Goal: Information Seeking & Learning: Stay updated

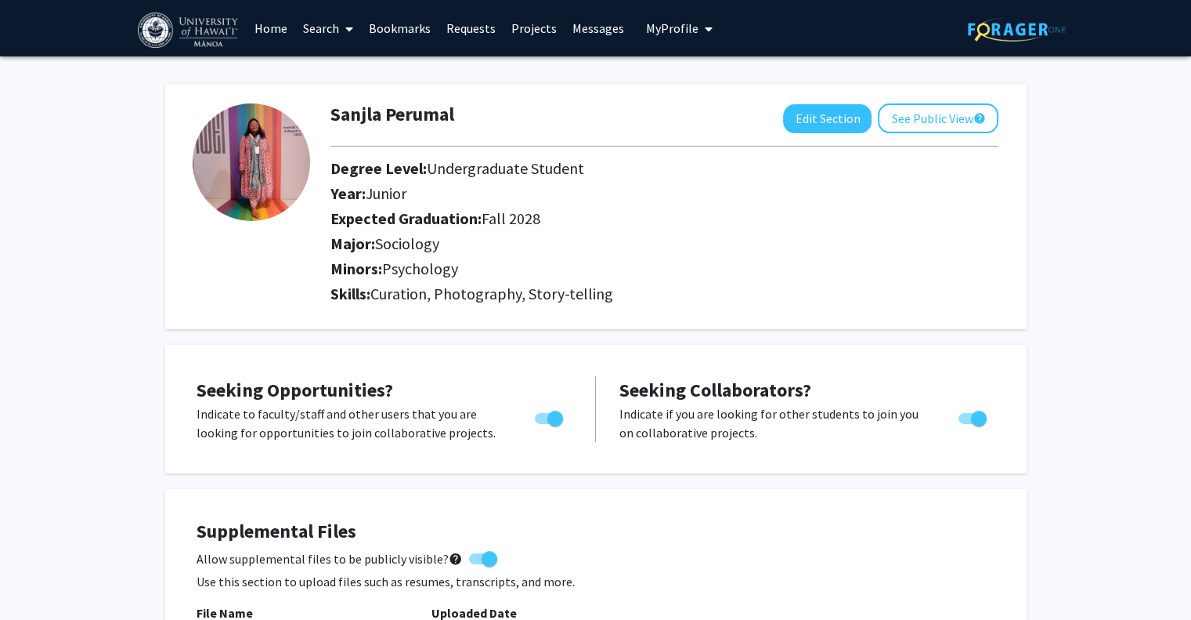
click at [264, 31] on link "Home" at bounding box center [271, 28] width 49 height 55
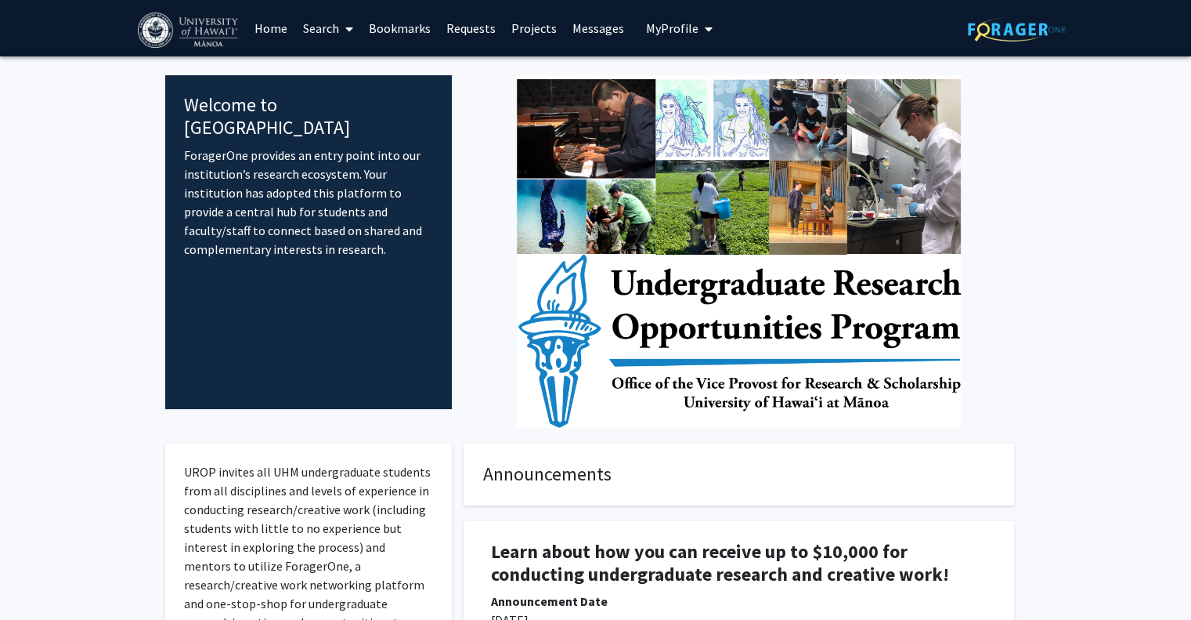
scroll to position [470, 0]
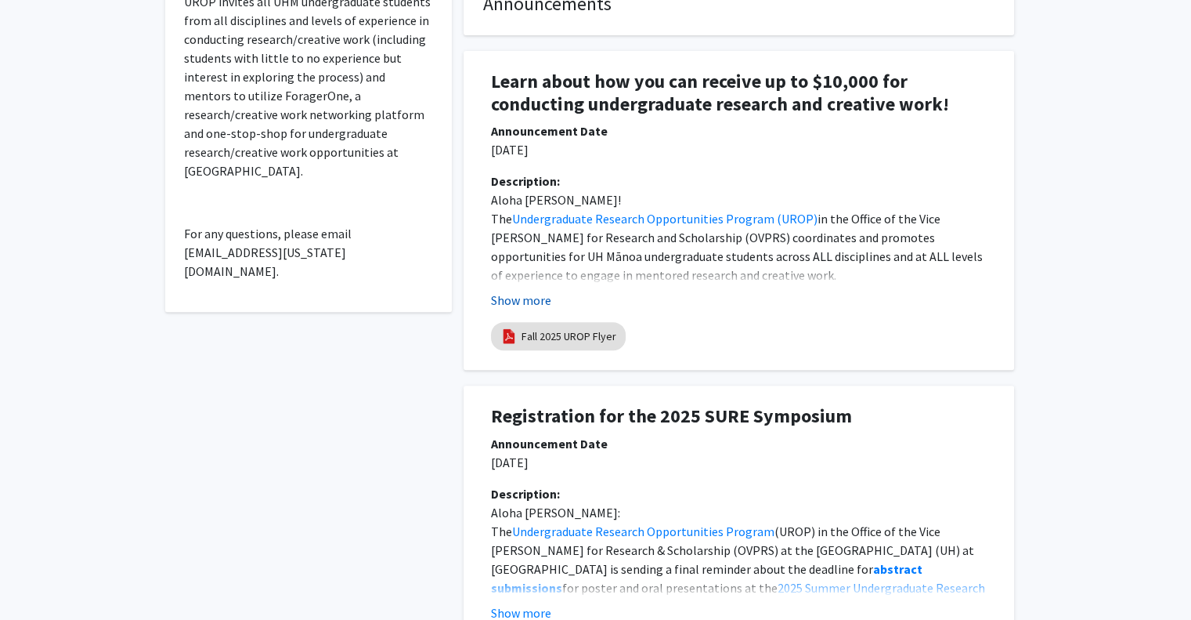
click at [543, 295] on button "Show more" at bounding box center [521, 300] width 60 height 19
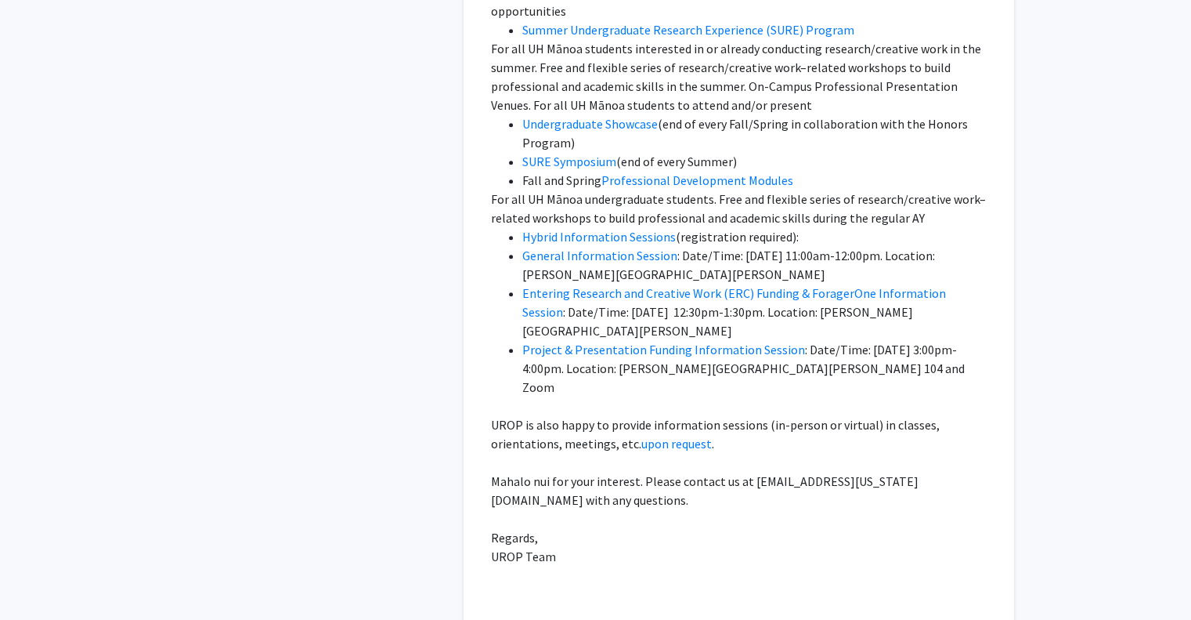
scroll to position [1175, 0]
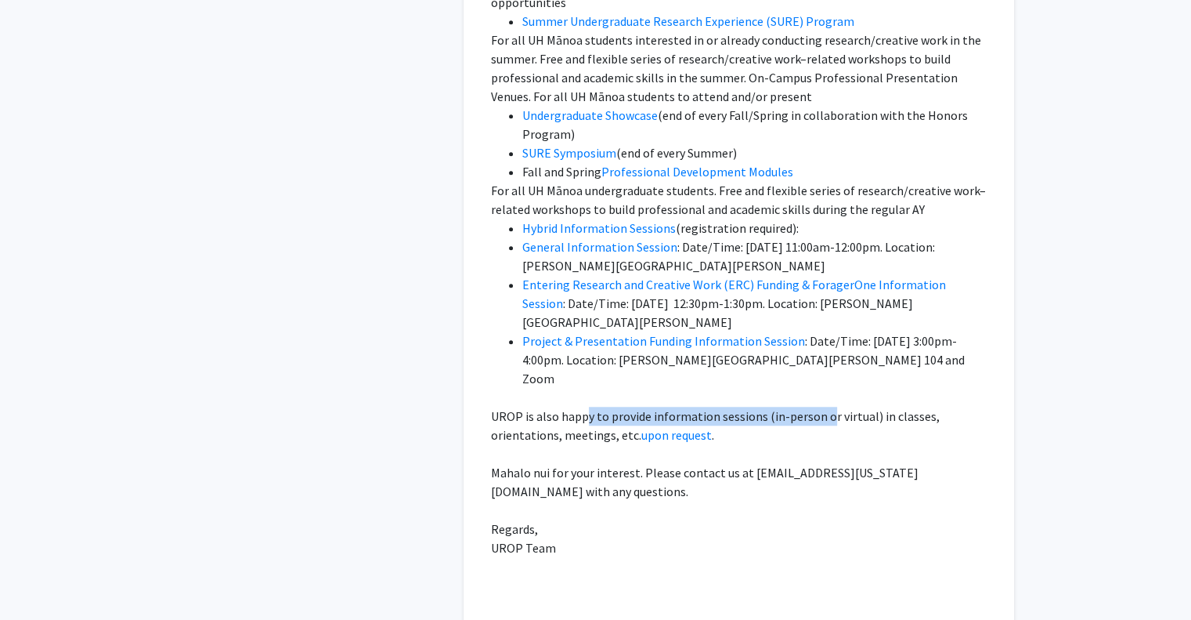
drag, startPoint x: 588, startPoint y: 392, endPoint x: 840, endPoint y: 399, distance: 251.5
click at [824, 407] on p "UROP is also happy to provide information sessions (in-person or virtual) in cl…" at bounding box center [739, 426] width 496 height 38
click at [883, 407] on p "UROP is also happy to provide information sessions (in-person or virtual) in cl…" at bounding box center [739, 426] width 496 height 38
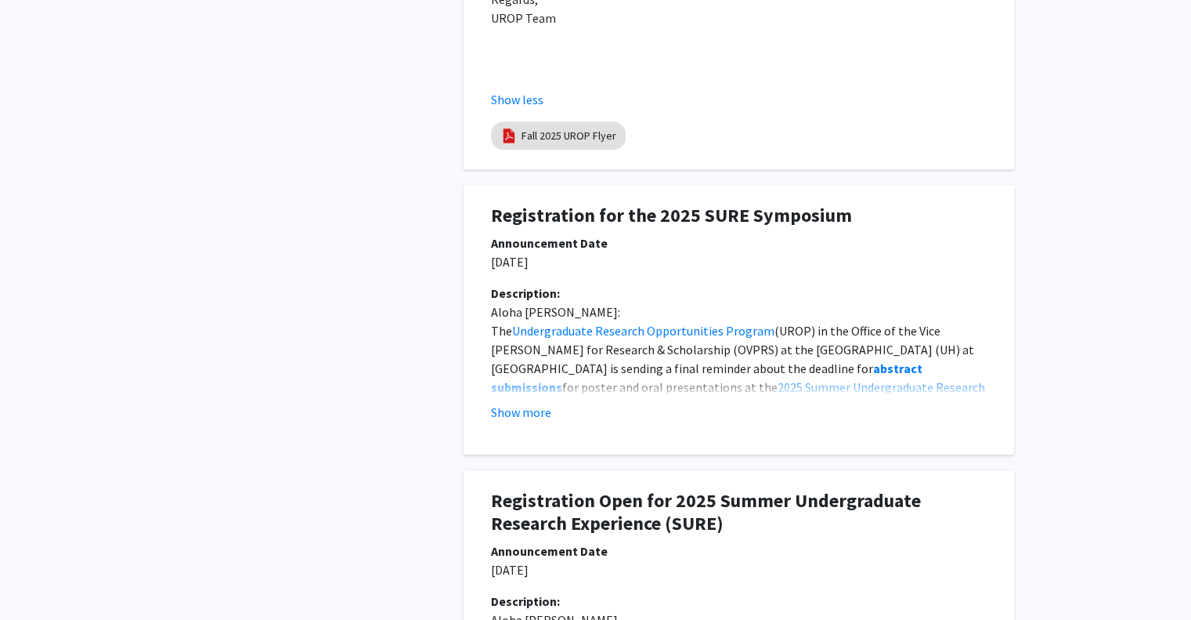
scroll to position [1723, 0]
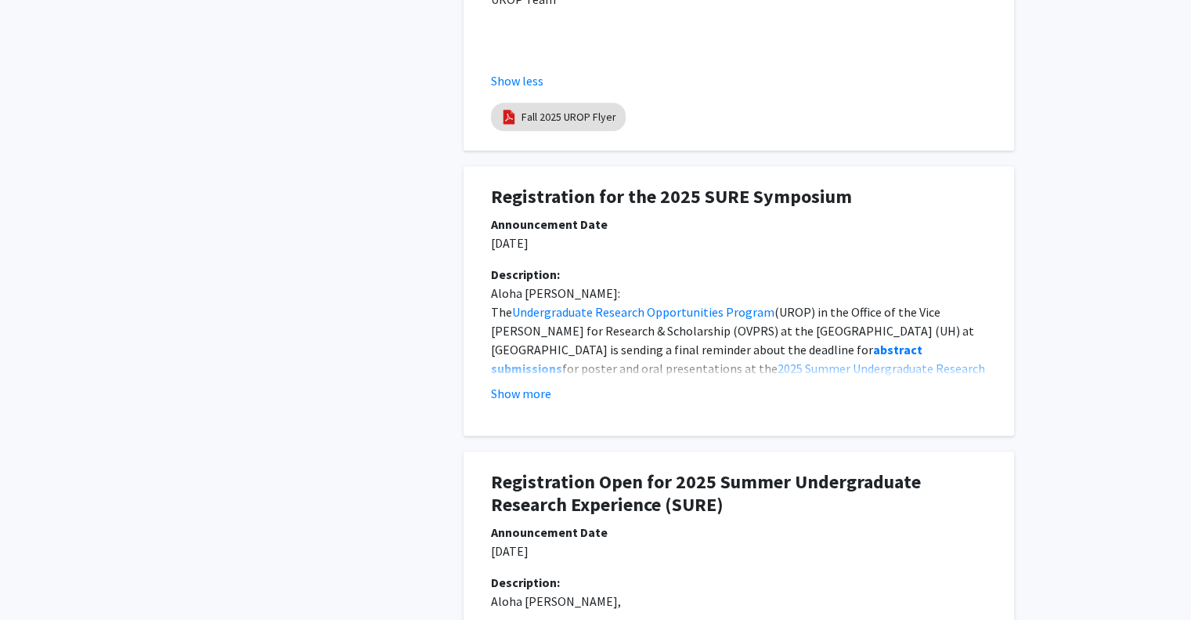
click at [537, 384] on button "Show more" at bounding box center [521, 393] width 60 height 19
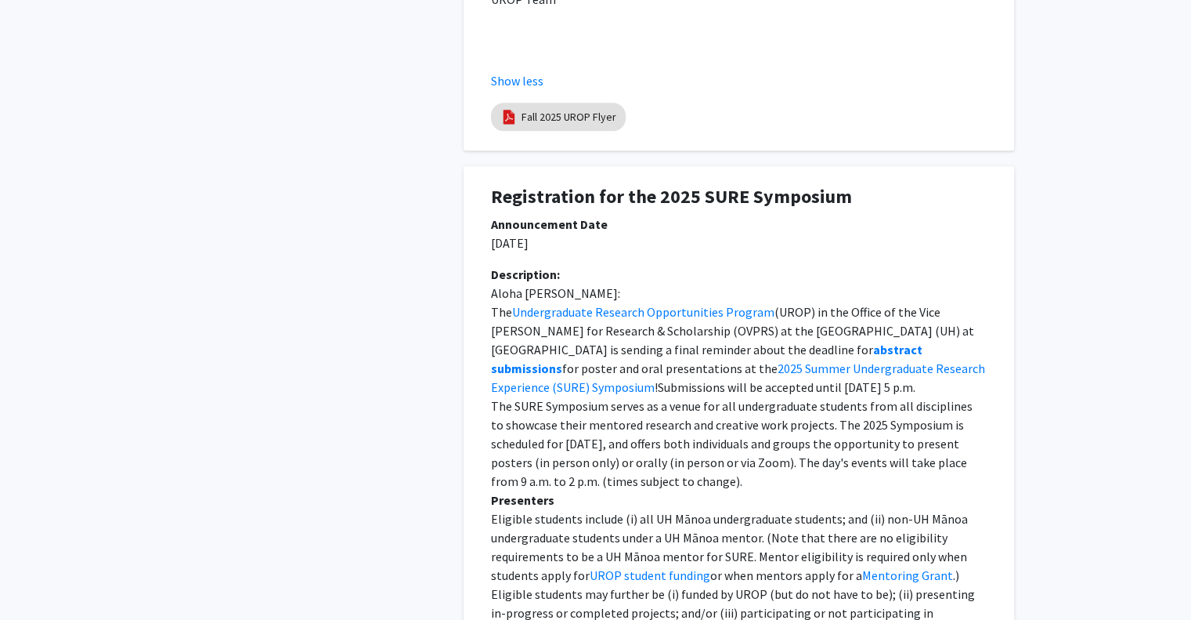
drag, startPoint x: 506, startPoint y: 207, endPoint x: 545, endPoint y: 197, distance: 40.5
click at [544, 233] on p "[DATE]" at bounding box center [739, 242] width 496 height 19
click at [545, 233] on p "[DATE]" at bounding box center [739, 242] width 496 height 19
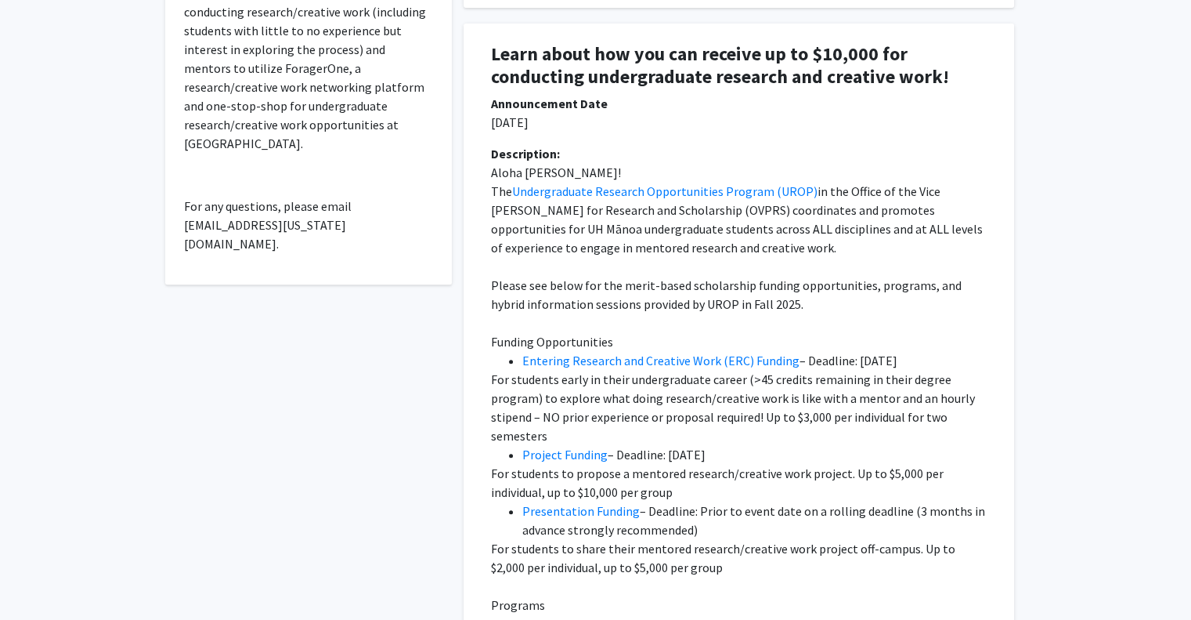
scroll to position [470, 0]
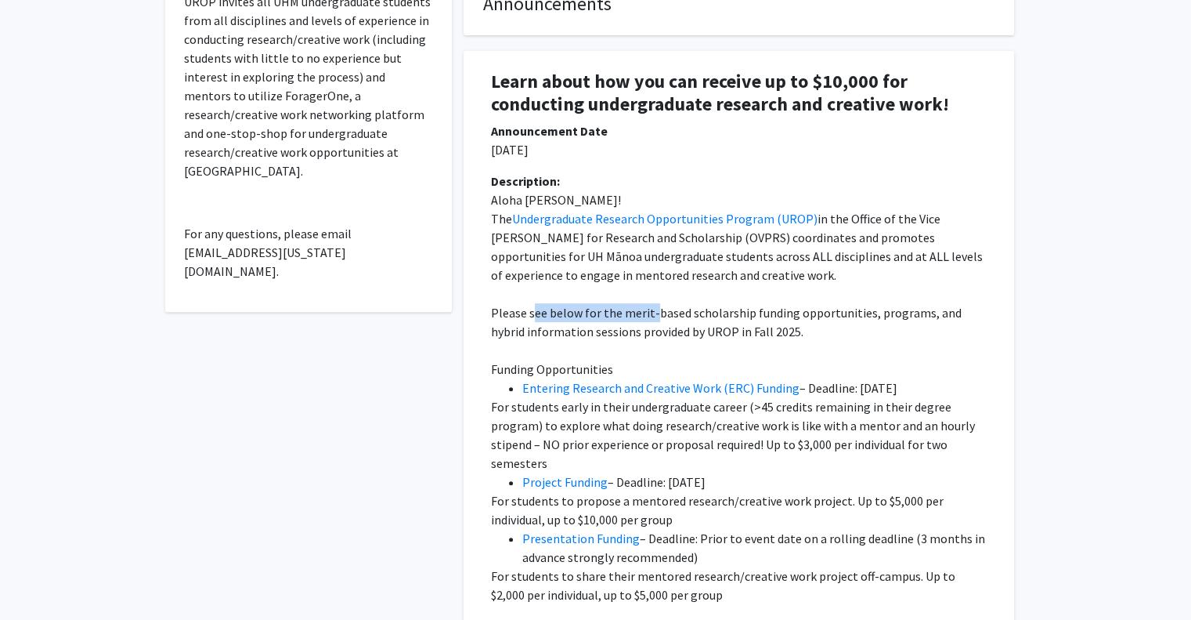
drag, startPoint x: 536, startPoint y: 316, endPoint x: 675, endPoint y: 320, distance: 139.5
click at [674, 319] on p "Please see below for the merit-based scholarship funding opportunities, program…" at bounding box center [739, 322] width 496 height 38
click at [675, 320] on p "Please see below for the merit-based scholarship funding opportunities, program…" at bounding box center [739, 322] width 496 height 38
